Goal: Task Accomplishment & Management: Use online tool/utility

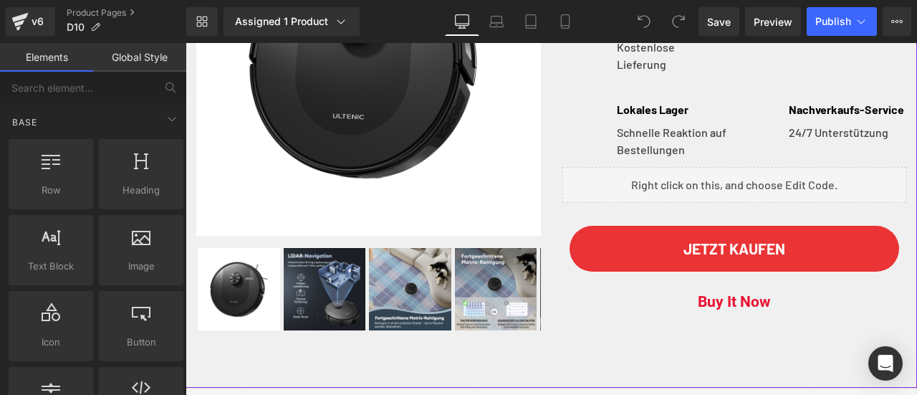
scroll to position [358, 0]
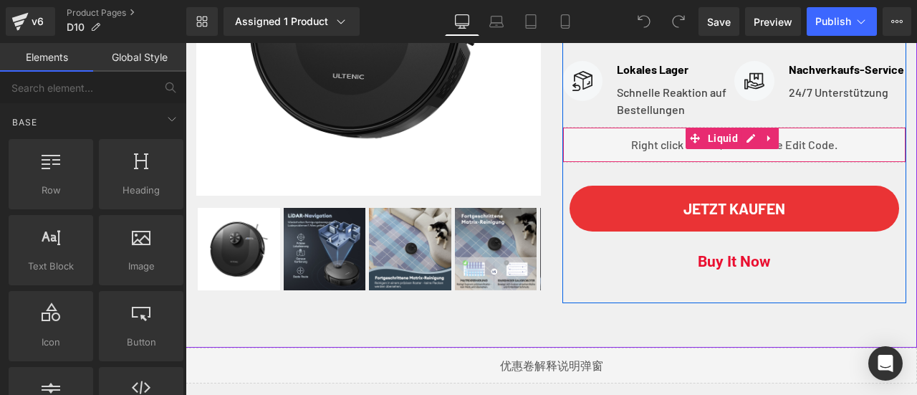
click at [740, 138] on div "Liquid" at bounding box center [735, 145] width 345 height 36
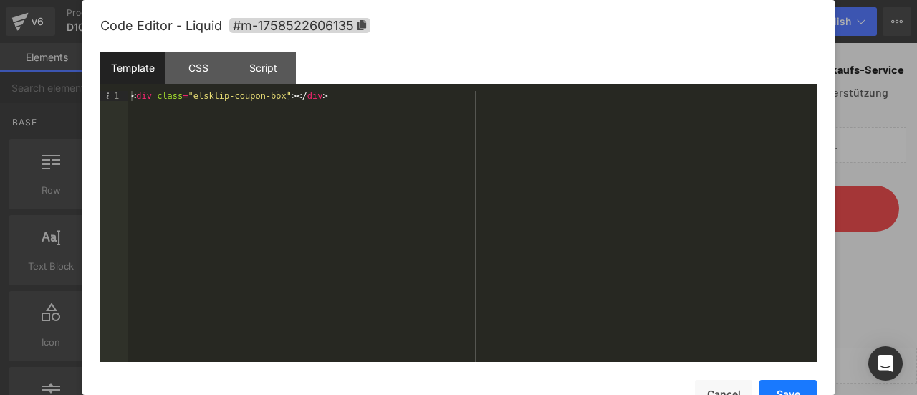
click at [790, 388] on button "Save" at bounding box center [788, 394] width 57 height 29
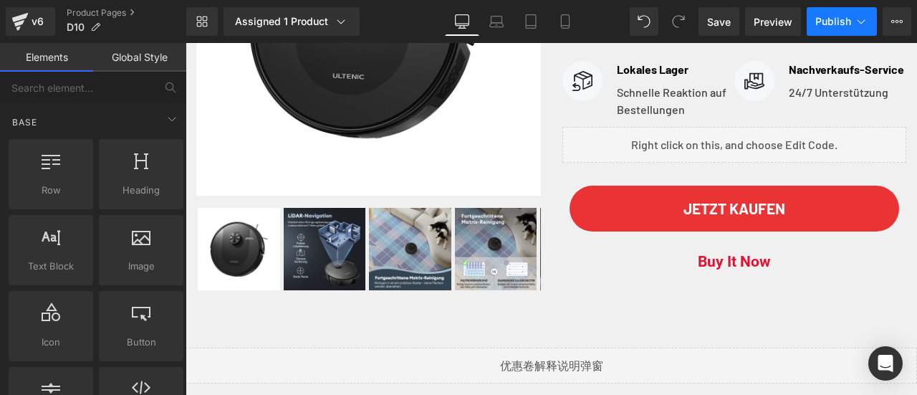
click at [833, 24] on span "Publish" at bounding box center [834, 21] width 36 height 11
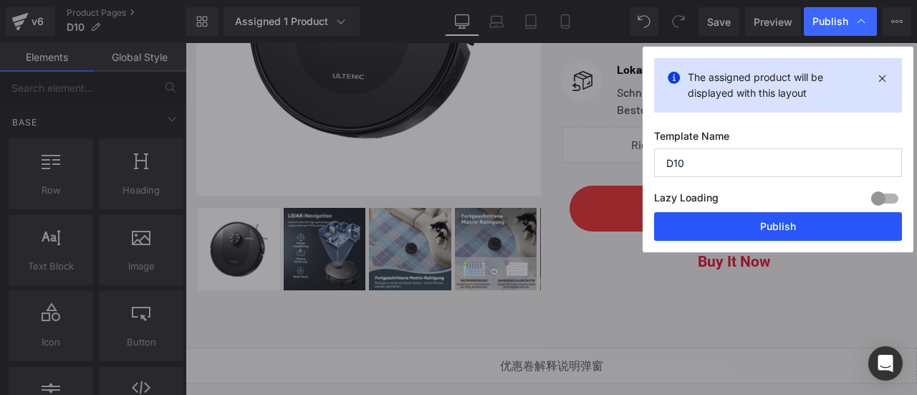
drag, startPoint x: 770, startPoint y: 219, endPoint x: 472, endPoint y: 38, distance: 348.5
click at [770, 219] on button "Publish" at bounding box center [778, 226] width 248 height 29
